Goal: Task Accomplishment & Management: Complete application form

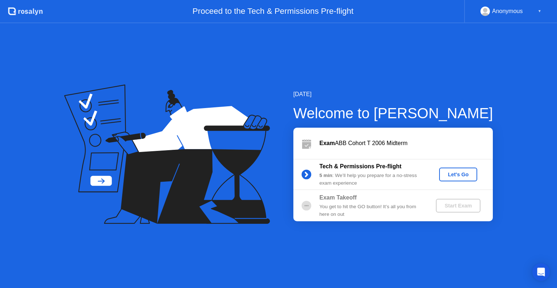
click at [468, 178] on button "Let's Go" at bounding box center [458, 175] width 38 height 14
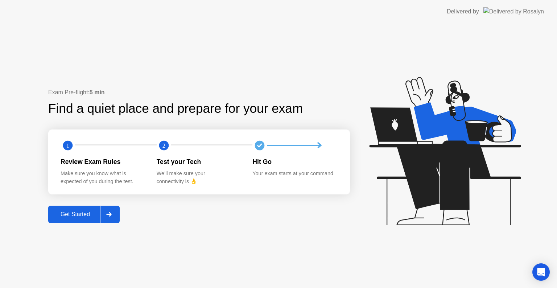
click at [77, 215] on div "Get Started" at bounding box center [75, 214] width 50 height 7
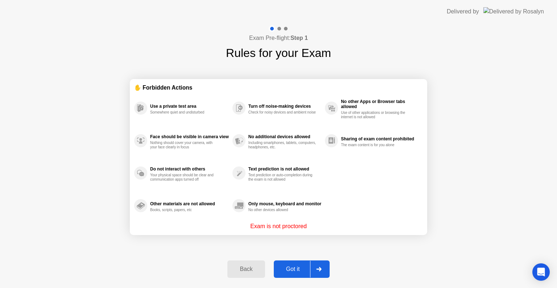
click at [301, 271] on div "Got it" at bounding box center [293, 269] width 34 height 7
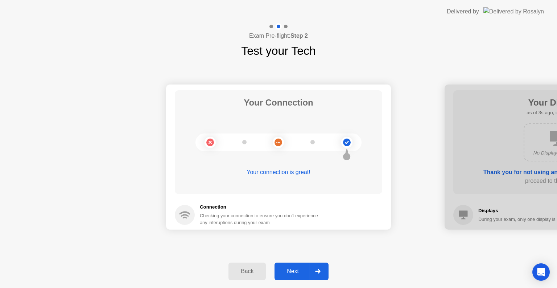
click at [301, 271] on div "Next" at bounding box center [293, 271] width 32 height 7
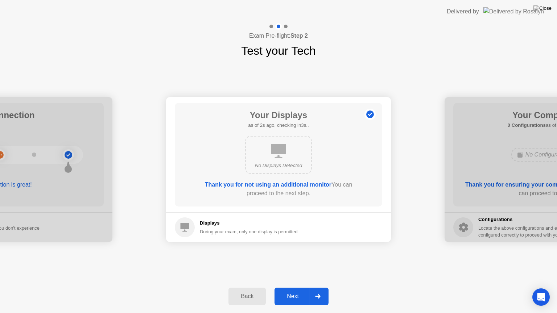
click at [295, 288] on div "Next" at bounding box center [293, 296] width 32 height 7
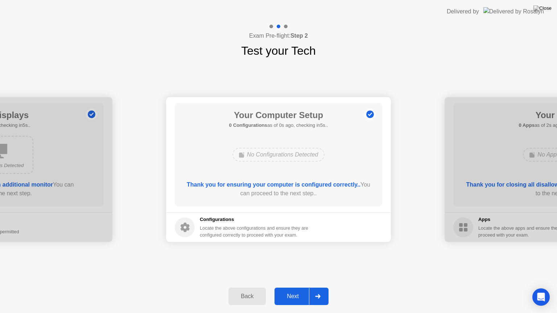
click at [295, 288] on div "Next" at bounding box center [293, 296] width 32 height 7
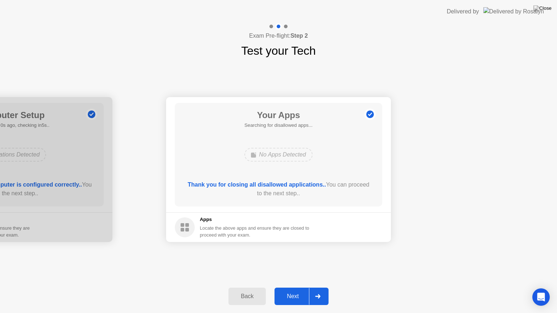
click at [295, 288] on div "Next" at bounding box center [293, 296] width 32 height 7
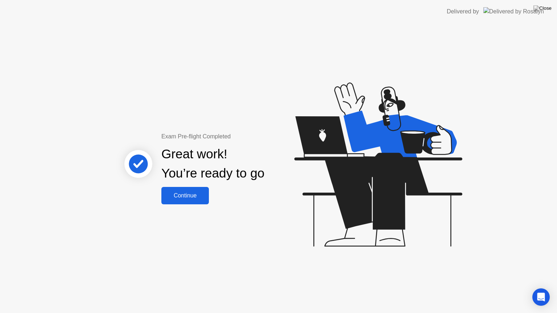
click at [178, 196] on div "Continue" at bounding box center [185, 196] width 43 height 7
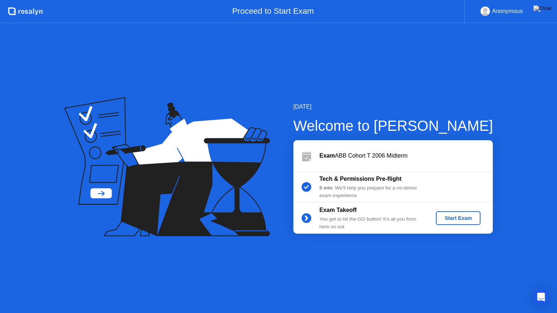
click at [445, 219] on div "Start Exam" at bounding box center [458, 218] width 39 height 6
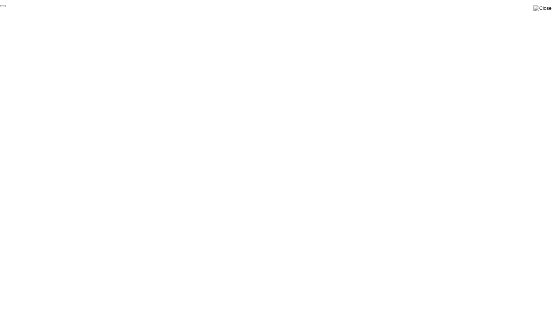
click div "End Proctoring Session"
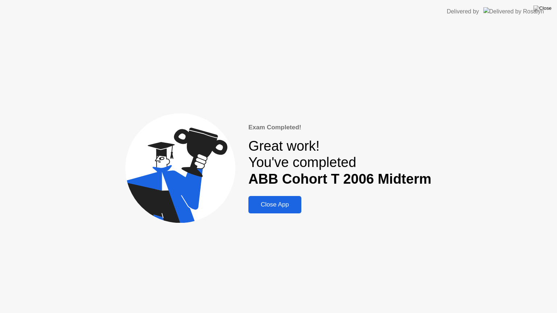
click at [276, 213] on button "Close App" at bounding box center [274, 204] width 53 height 17
